Goal: Task Accomplishment & Management: Manage account settings

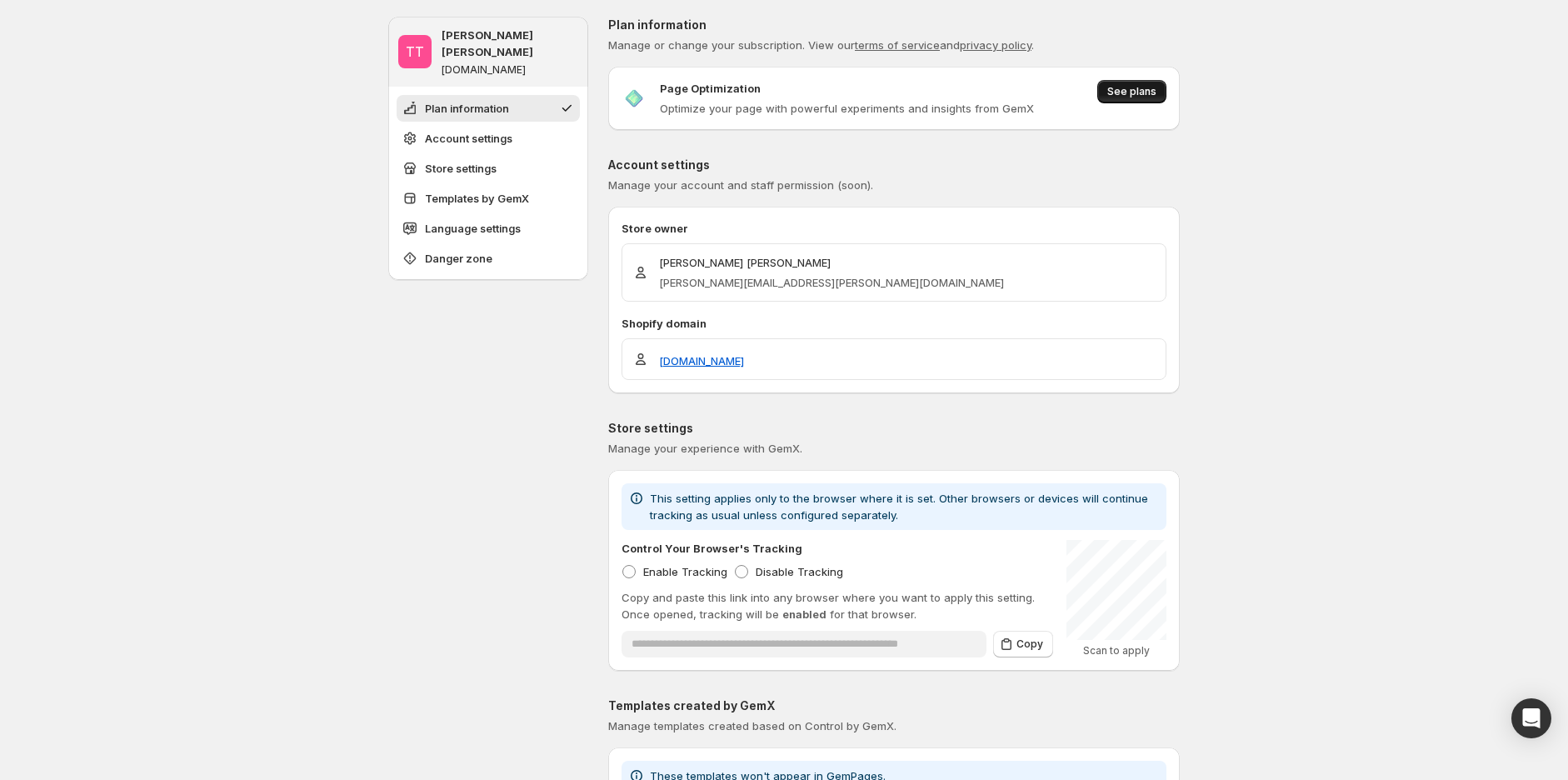
click at [1144, 96] on span "See plans" at bounding box center [1132, 92] width 49 height 14
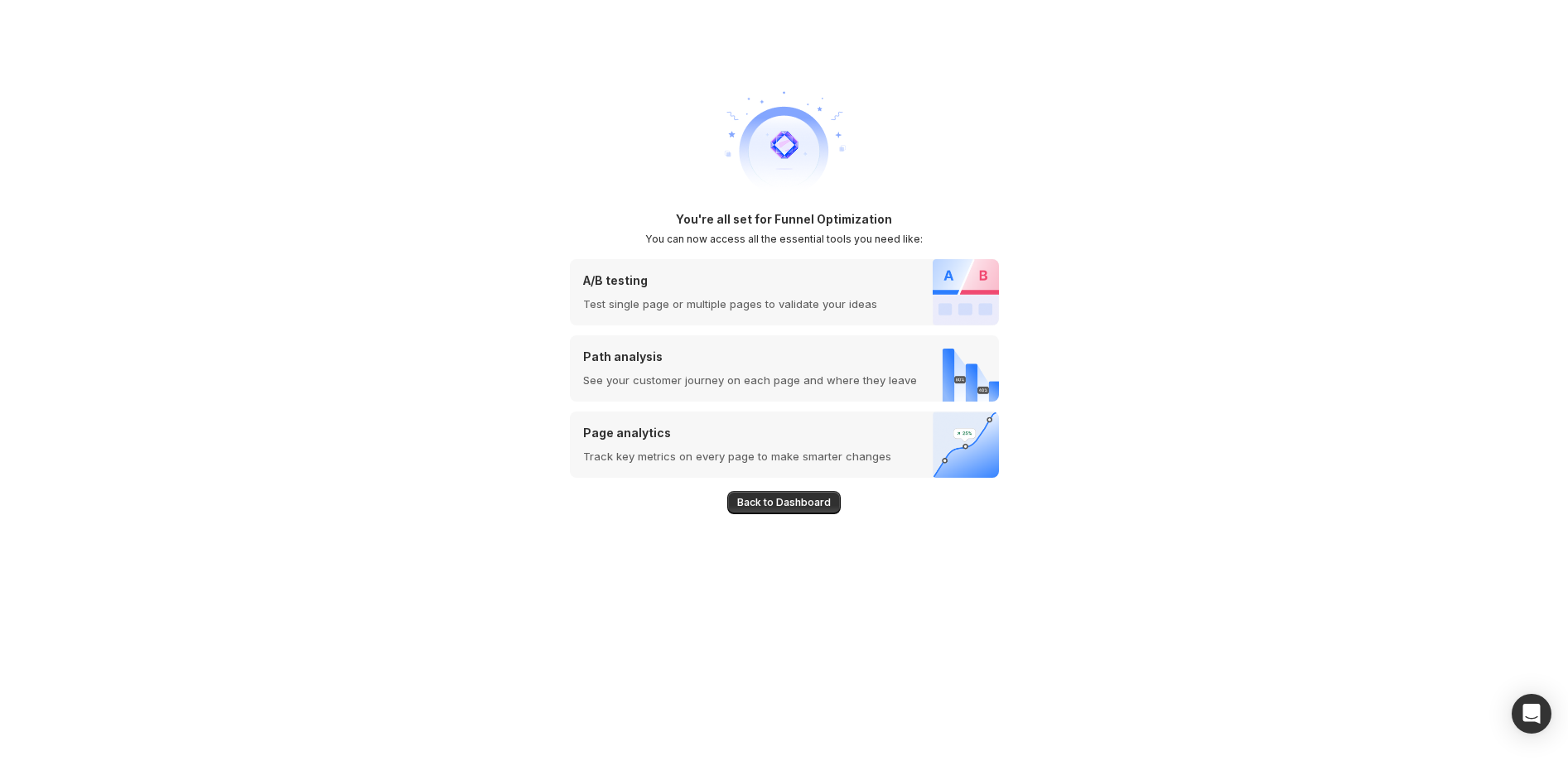
click at [805, 492] on button "Back to Dashboard" at bounding box center [784, 503] width 114 height 24
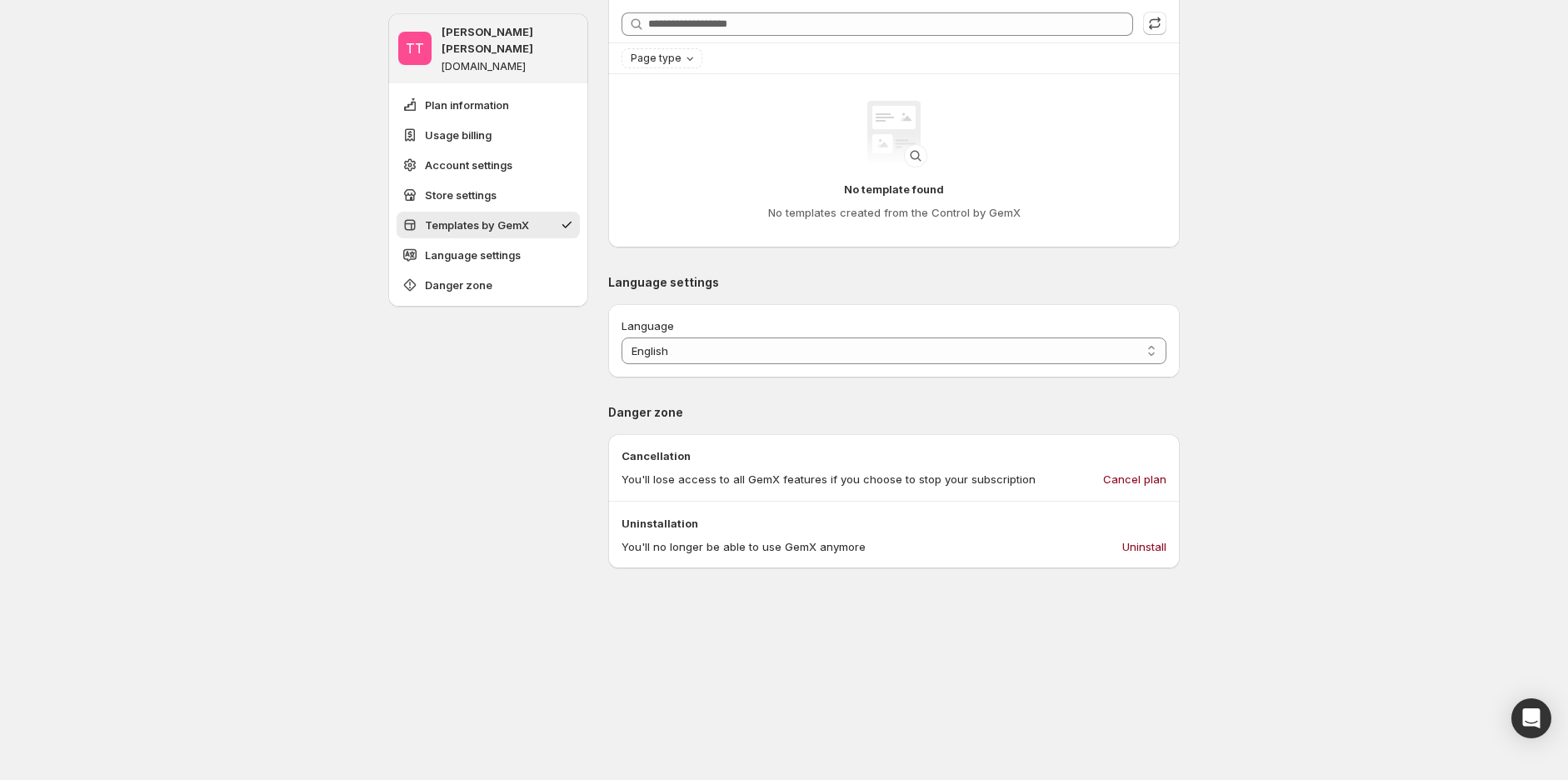
scroll to position [1482, 0]
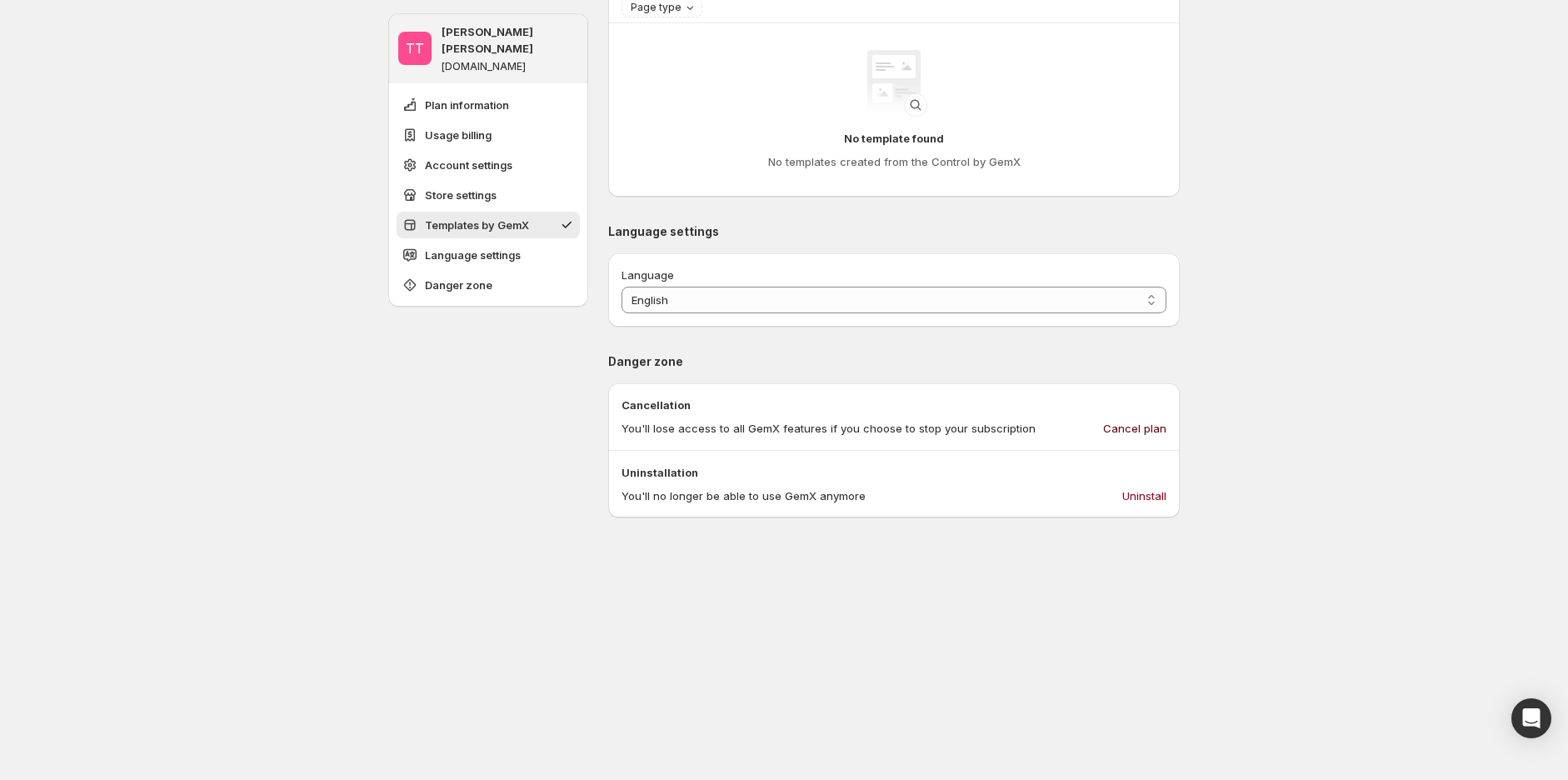
click at [1158, 433] on span "Cancel plan" at bounding box center [1135, 429] width 63 height 17
click at [1136, 423] on span "Cancel plan" at bounding box center [1135, 429] width 63 height 17
click at [1151, 429] on span "Cancel plan" at bounding box center [1135, 429] width 63 height 17
